Goal: Use online tool/utility: Utilize a website feature to perform a specific function

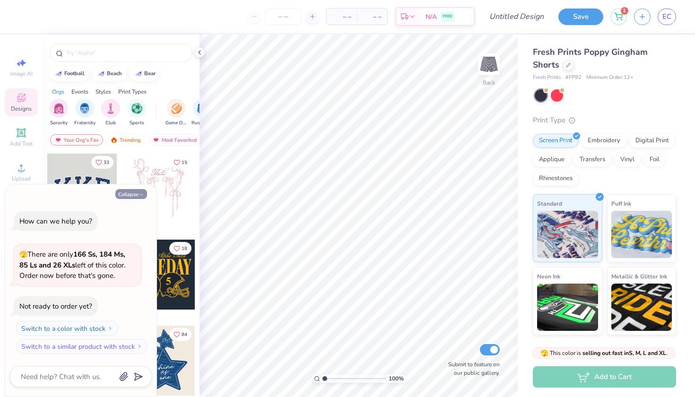
click at [128, 196] on button "Collapse" at bounding box center [131, 194] width 32 height 10
type textarea "x"
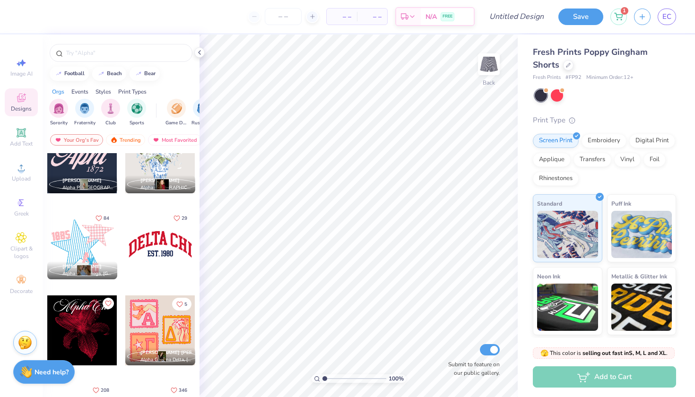
scroll to position [826, 0]
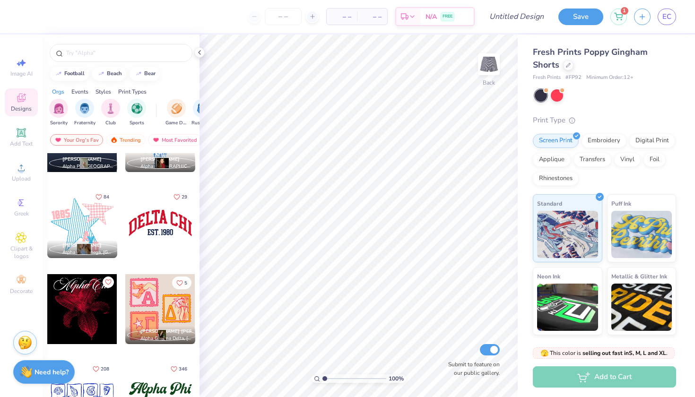
click at [153, 246] on div at bounding box center [160, 223] width 70 height 70
type input "2.48"
type input "1.05"
type input "1.61"
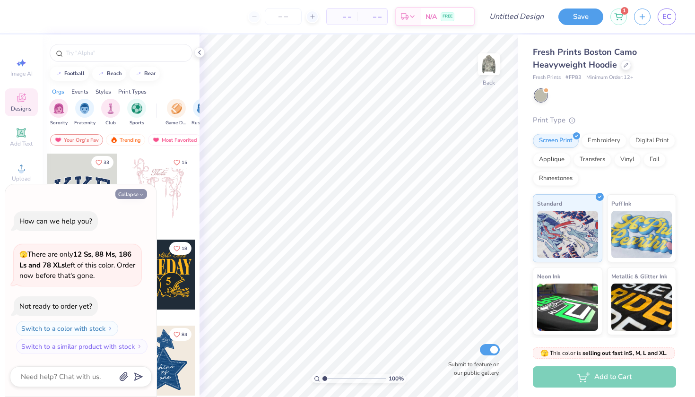
click at [124, 197] on button "Collapse" at bounding box center [131, 194] width 32 height 10
type textarea "x"
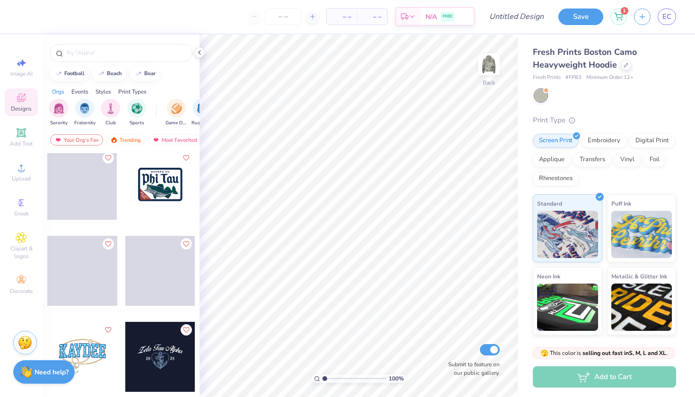
scroll to position [8440, 0]
